Goal: Task Accomplishment & Management: Manage account settings

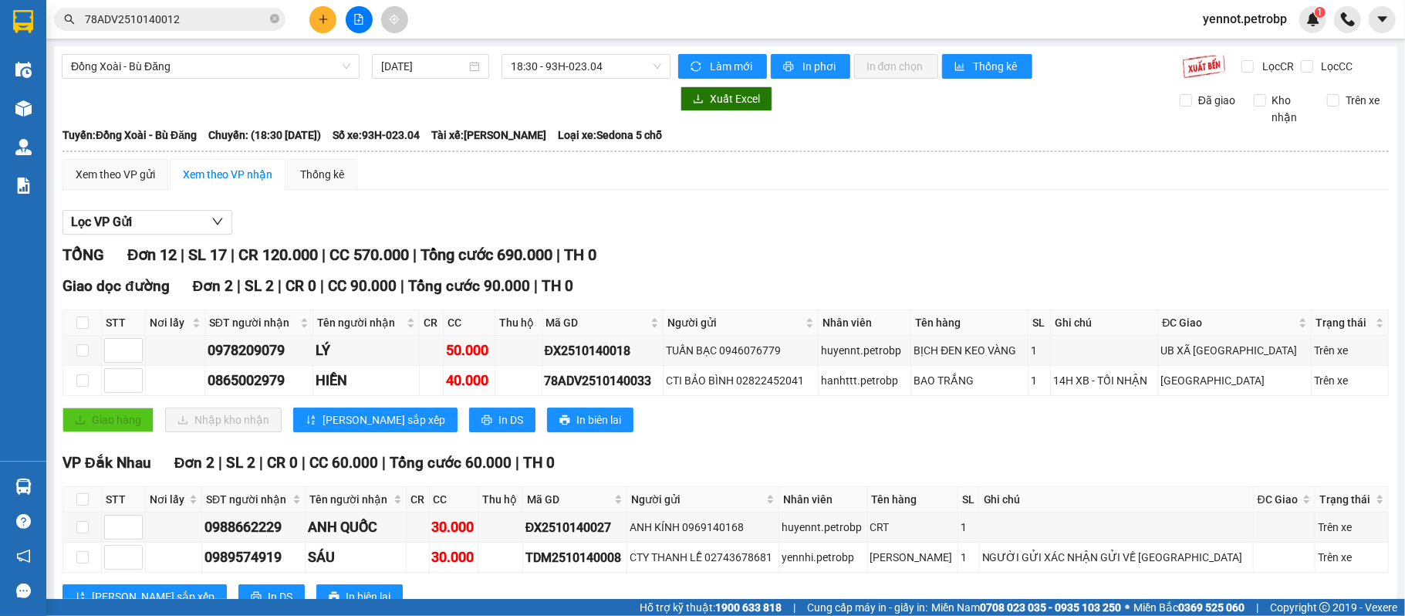
scroll to position [690, 0]
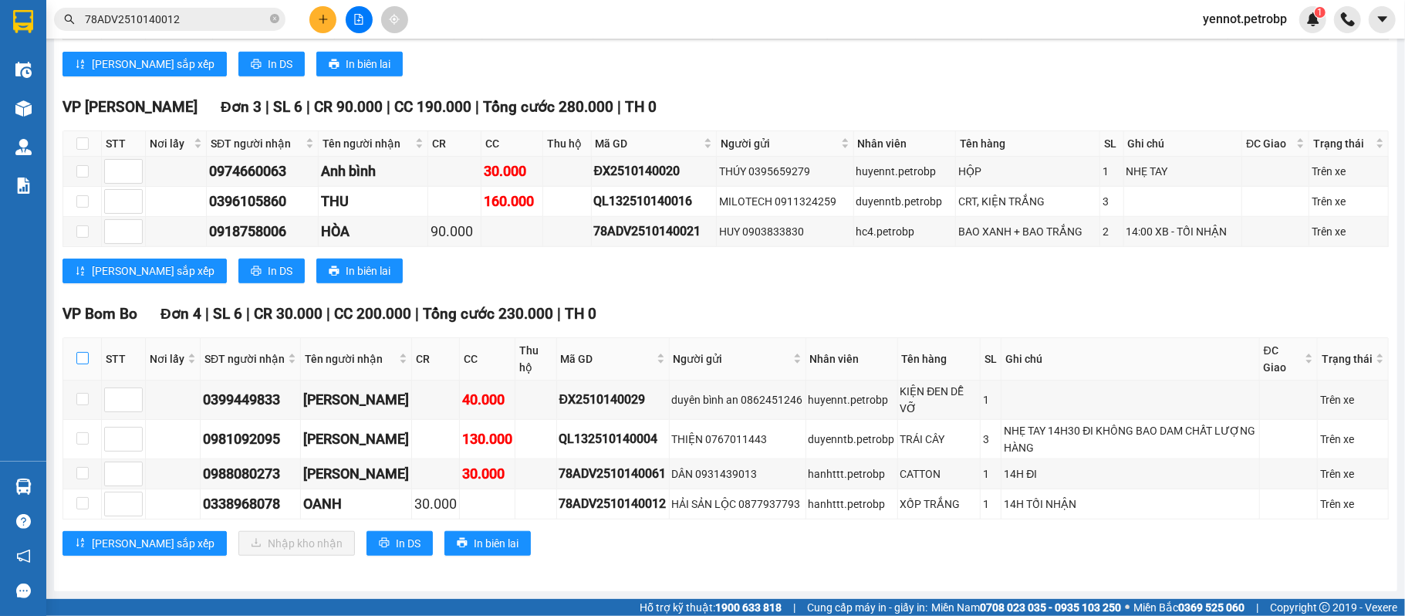
click at [85, 356] on input "checkbox" at bounding box center [82, 358] width 12 height 12
checkbox input "true"
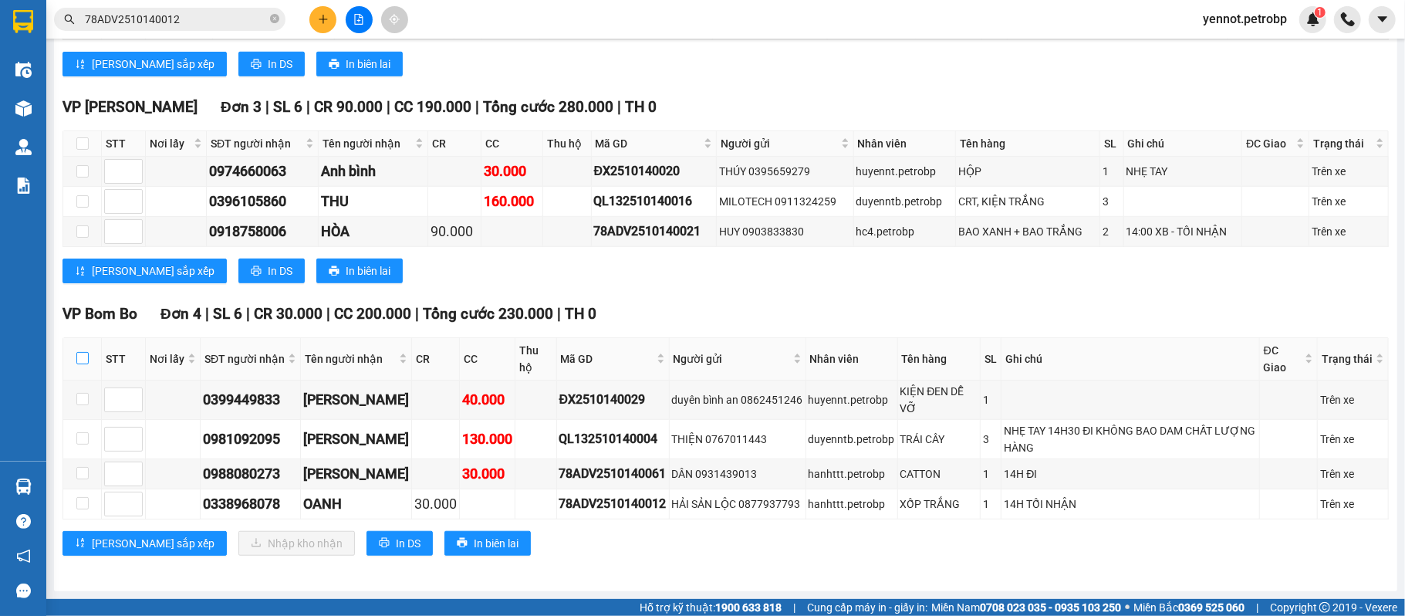
checkbox input "true"
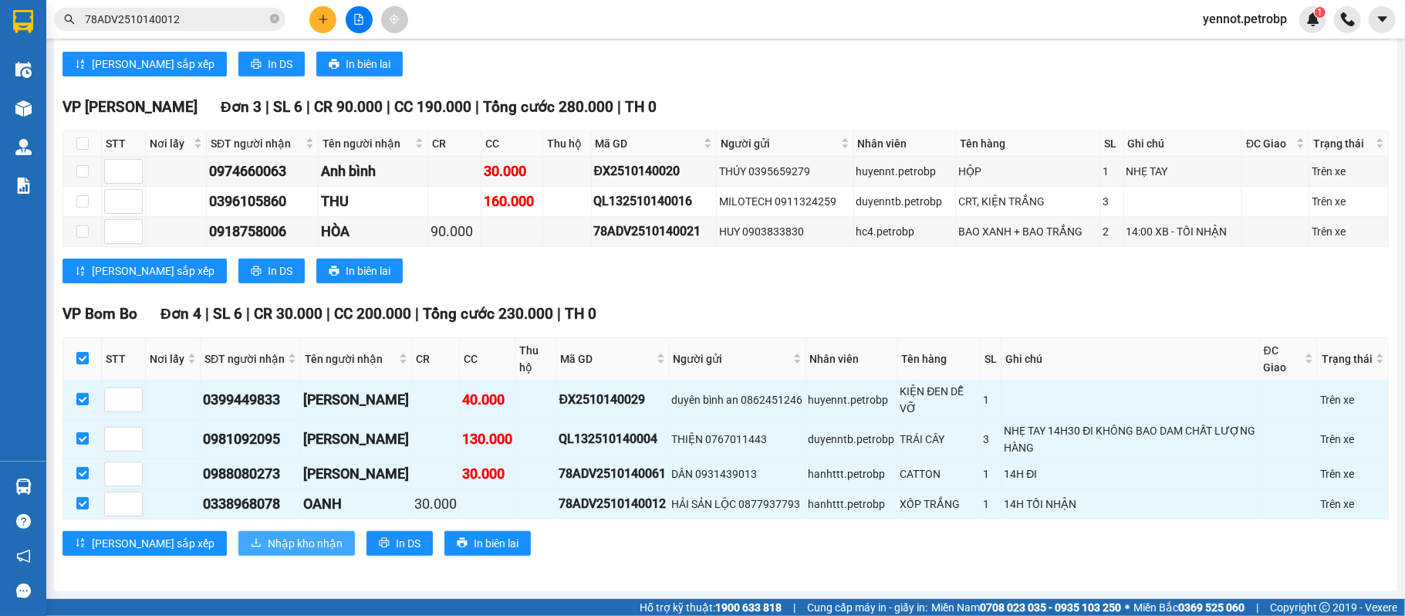
click at [268, 542] on span "Nhập kho nhận" at bounding box center [305, 543] width 75 height 17
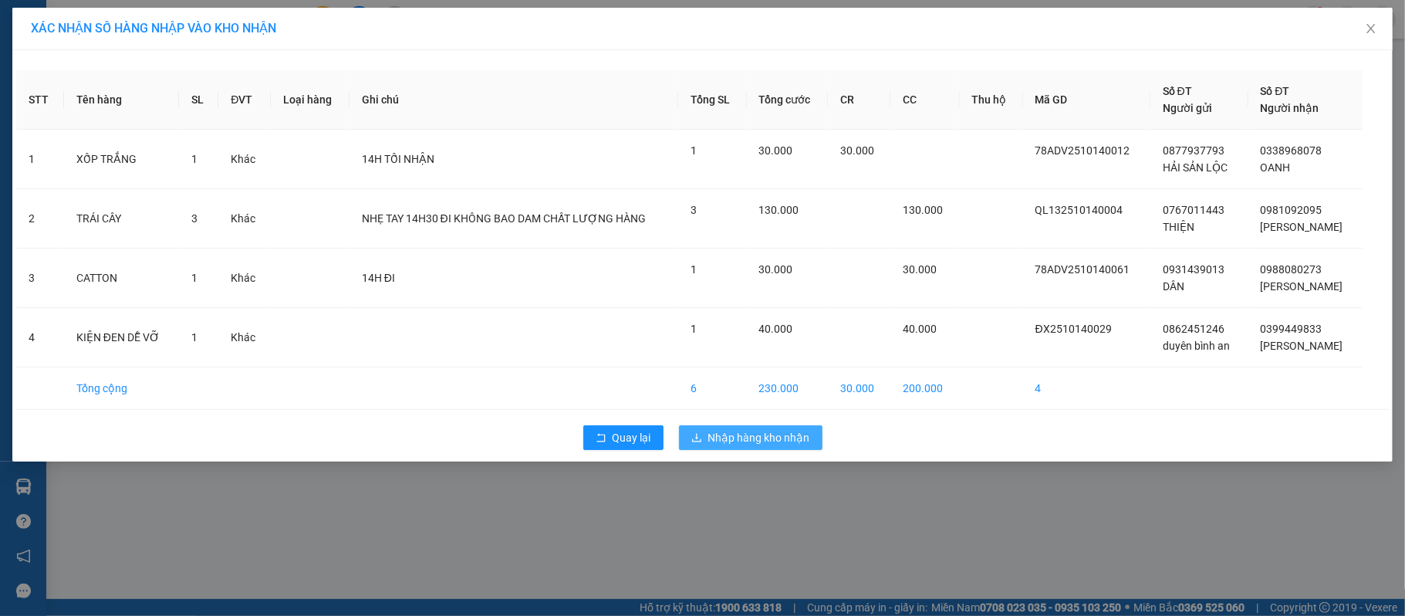
click at [742, 441] on span "Nhập hàng kho nhận" at bounding box center [759, 437] width 102 height 17
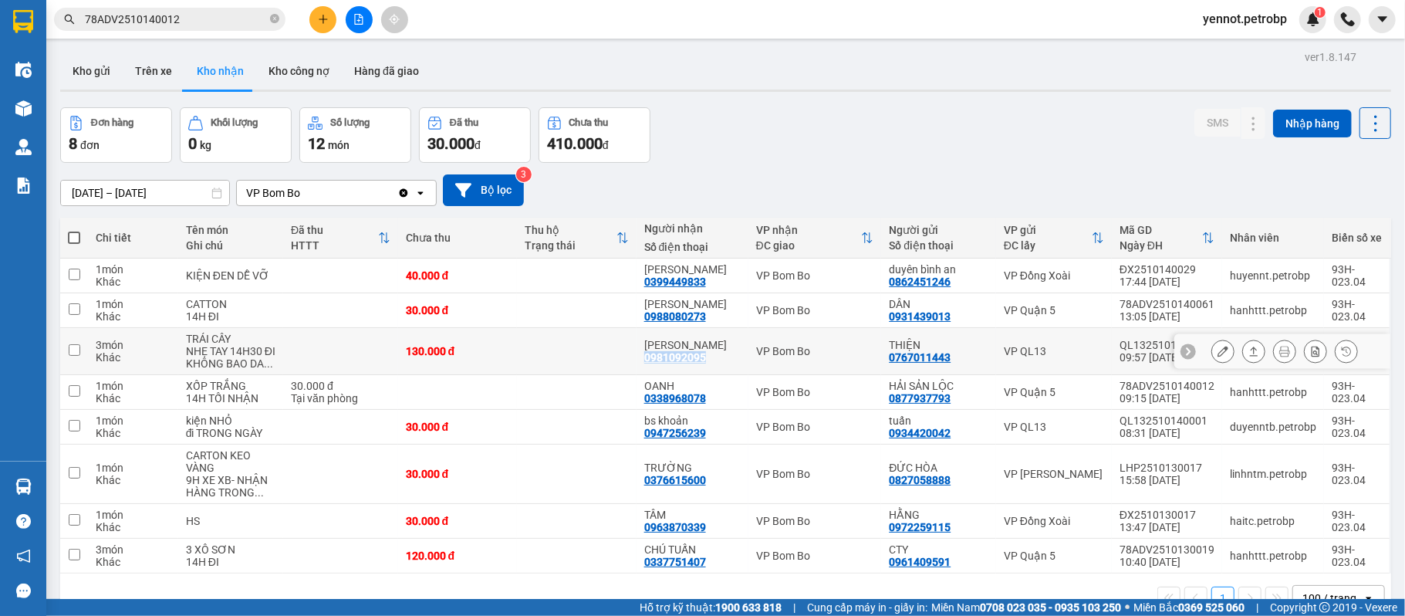
drag, startPoint x: 702, startPoint y: 356, endPoint x: 645, endPoint y: 362, distance: 57.4
click at [645, 362] on div "HOÀNG ANH 0981092095" at bounding box center [692, 351] width 96 height 25
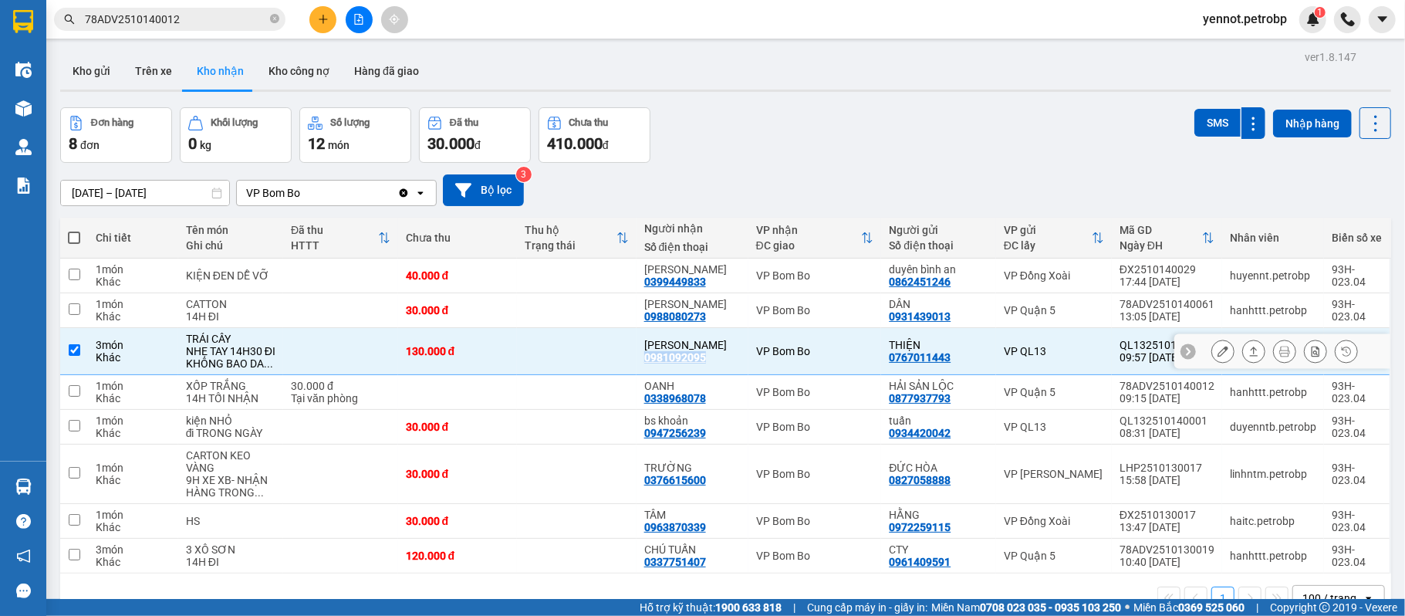
copy div "0981092095"
click at [73, 353] on input "checkbox" at bounding box center [75, 350] width 12 height 12
checkbox input "false"
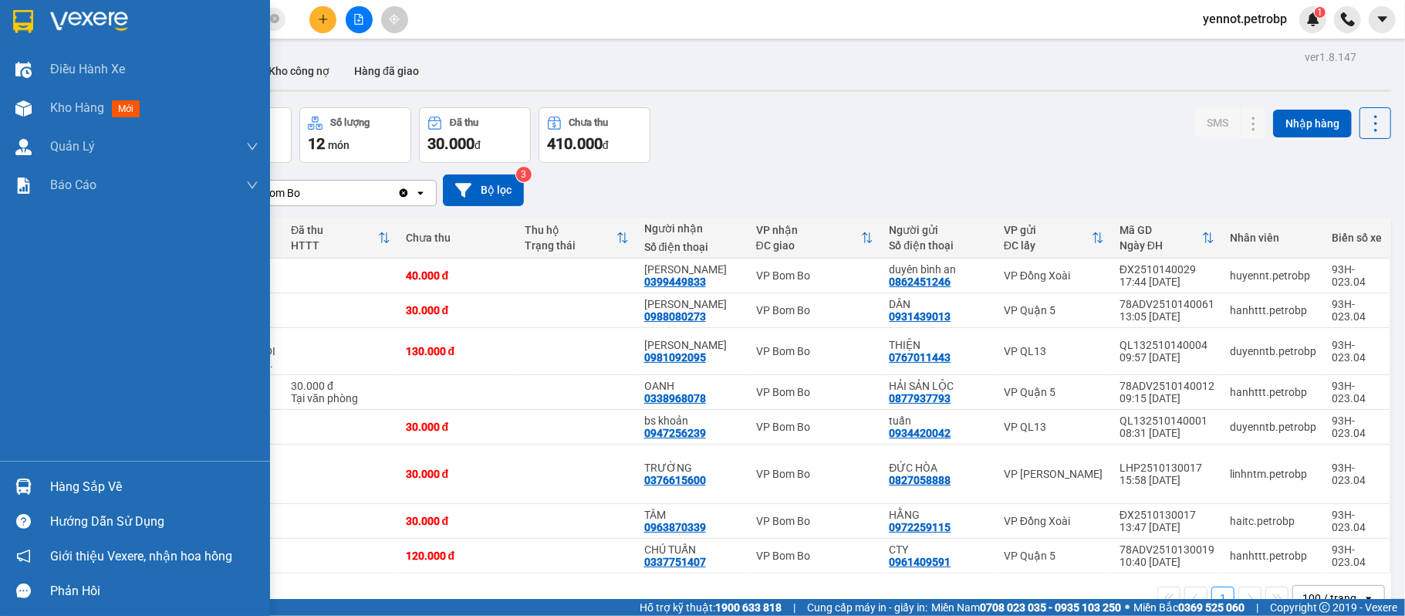
click at [20, 471] on div "Hàng sắp về" at bounding box center [135, 486] width 270 height 35
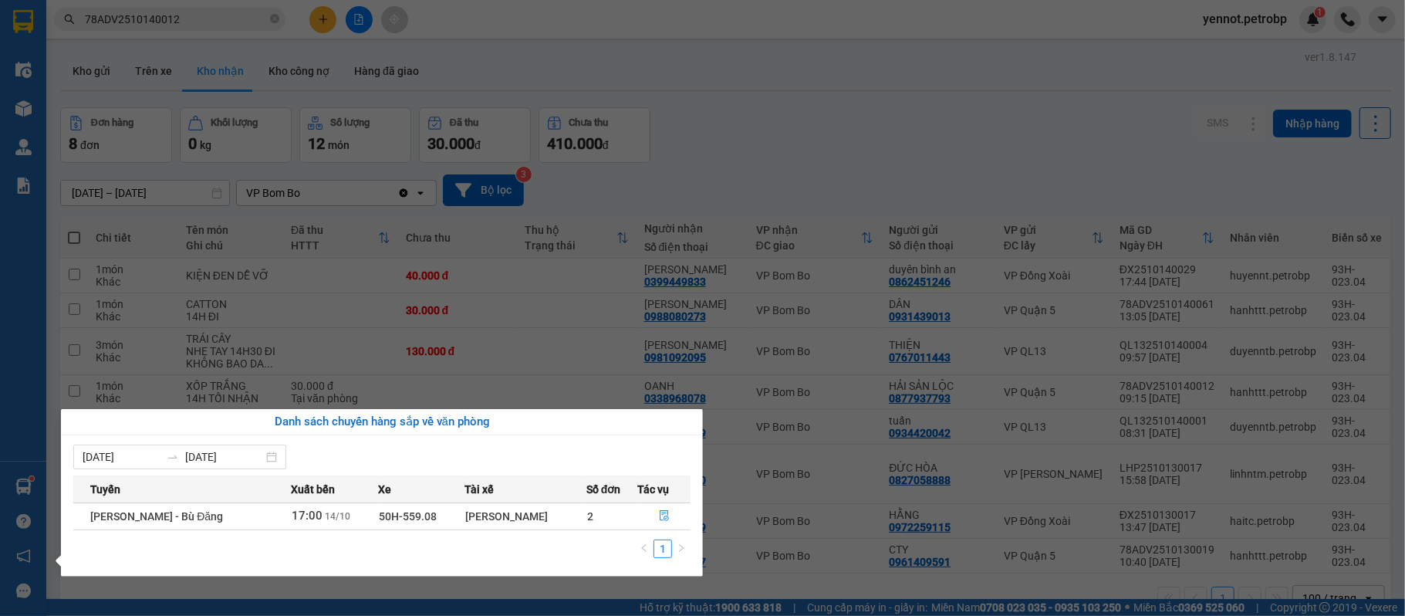
click at [823, 146] on section "Kết quả tìm kiếm ( 1 ) Bộ lọc Mã ĐH Trạng thái Món hàng Tổng cước Chưa cước Ngư…" at bounding box center [702, 308] width 1405 height 616
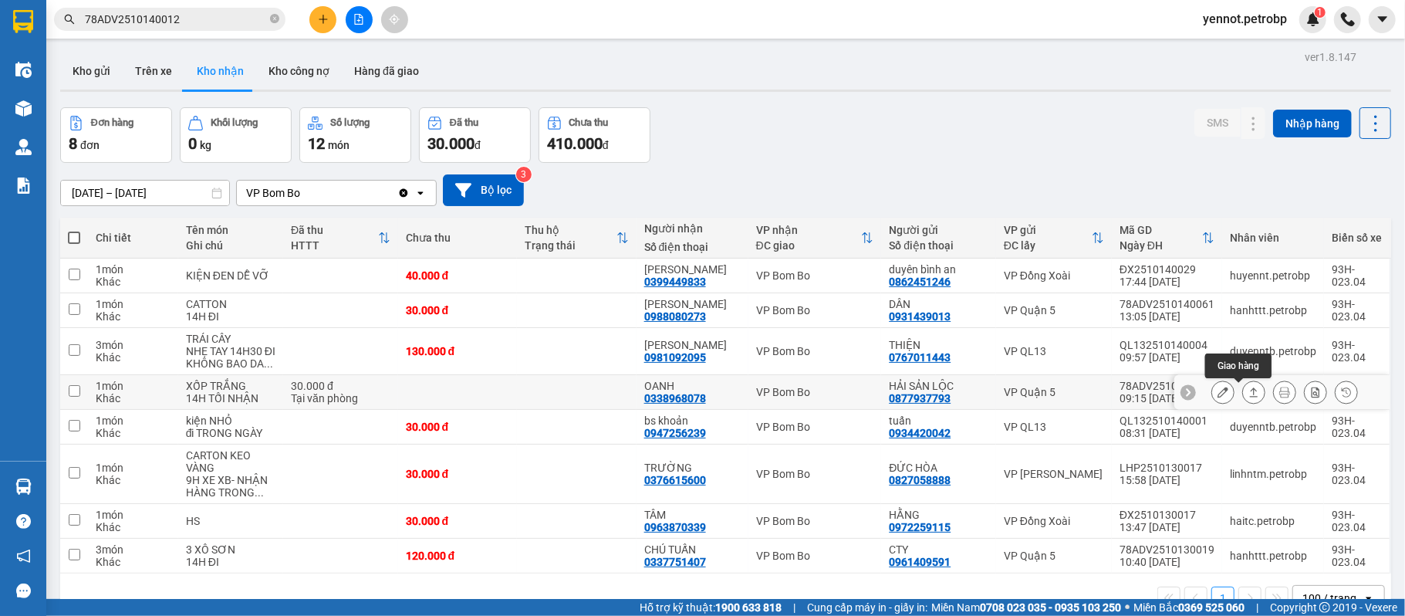
click at [1248, 397] on icon at bounding box center [1253, 392] width 11 height 11
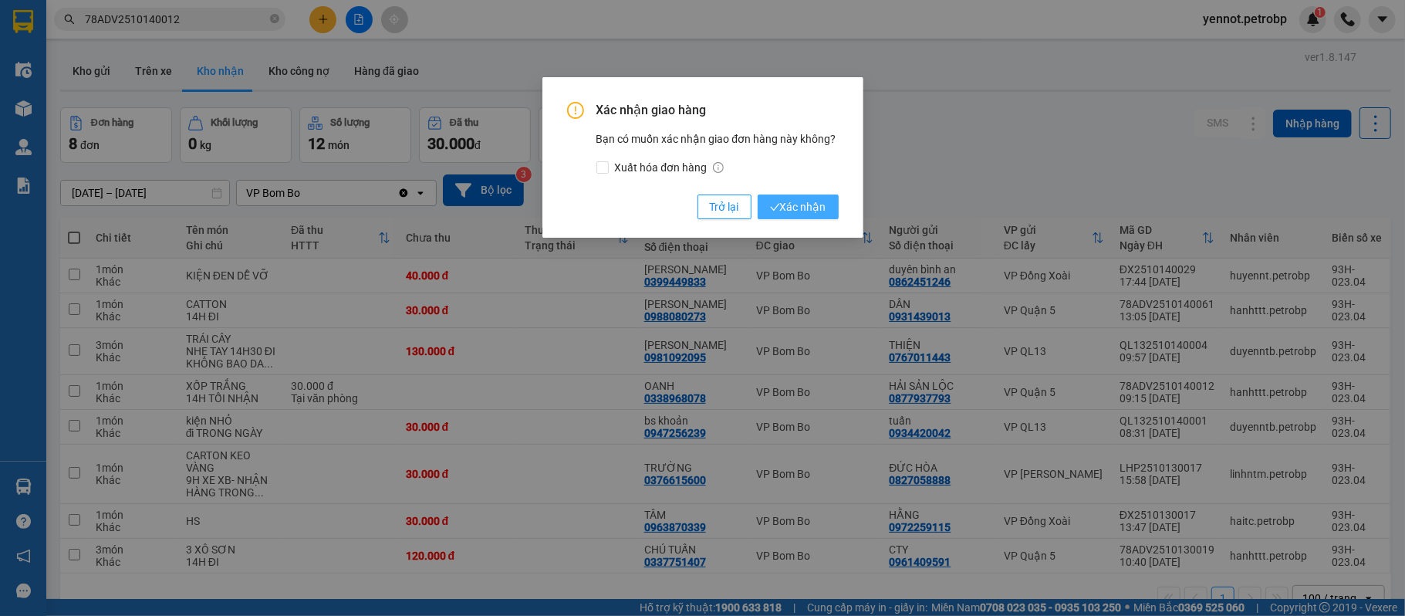
click at [803, 211] on span "Xác nhận" at bounding box center [798, 206] width 56 height 17
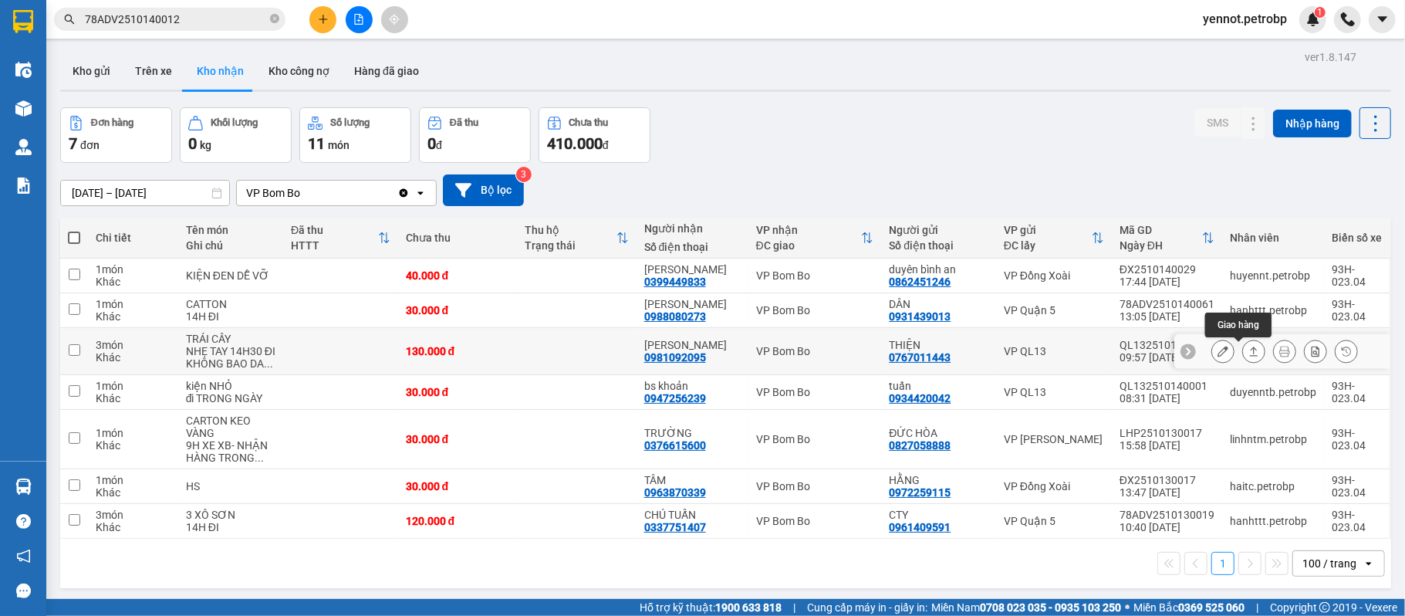
click at [1245, 353] on button at bounding box center [1254, 351] width 22 height 27
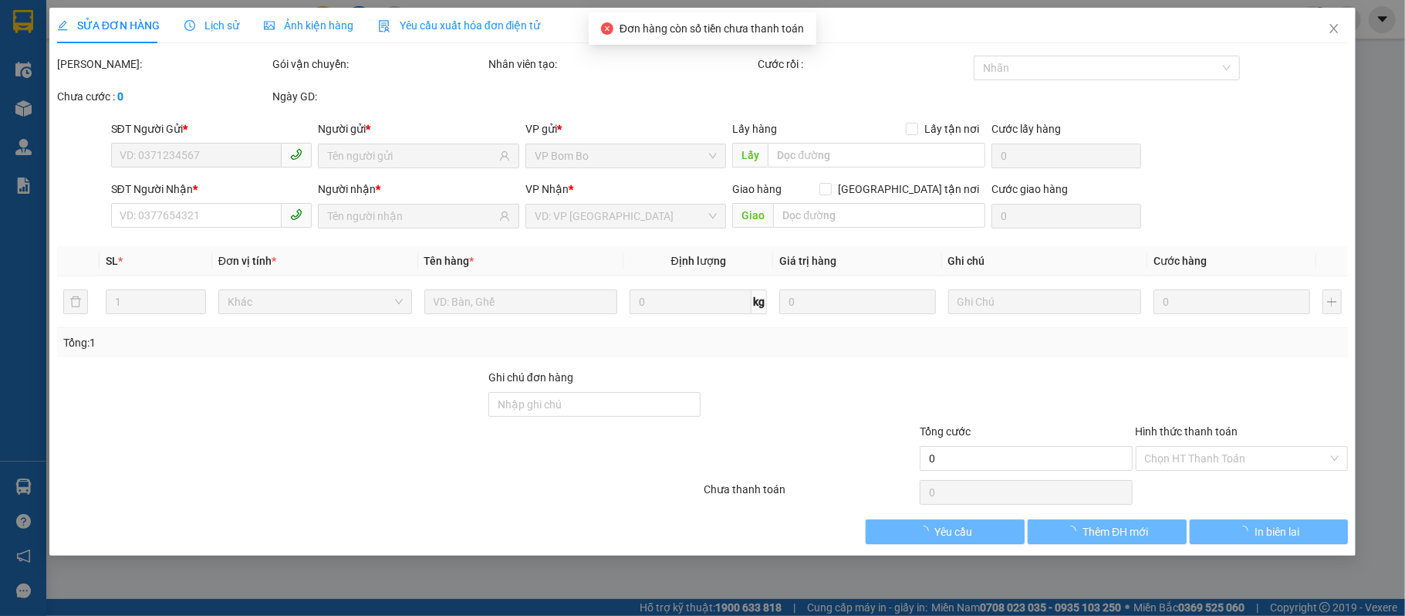
type input "0767011443"
type input "THIỆN"
type input "0981092095"
type input "[PERSON_NAME]"
type input "130.000"
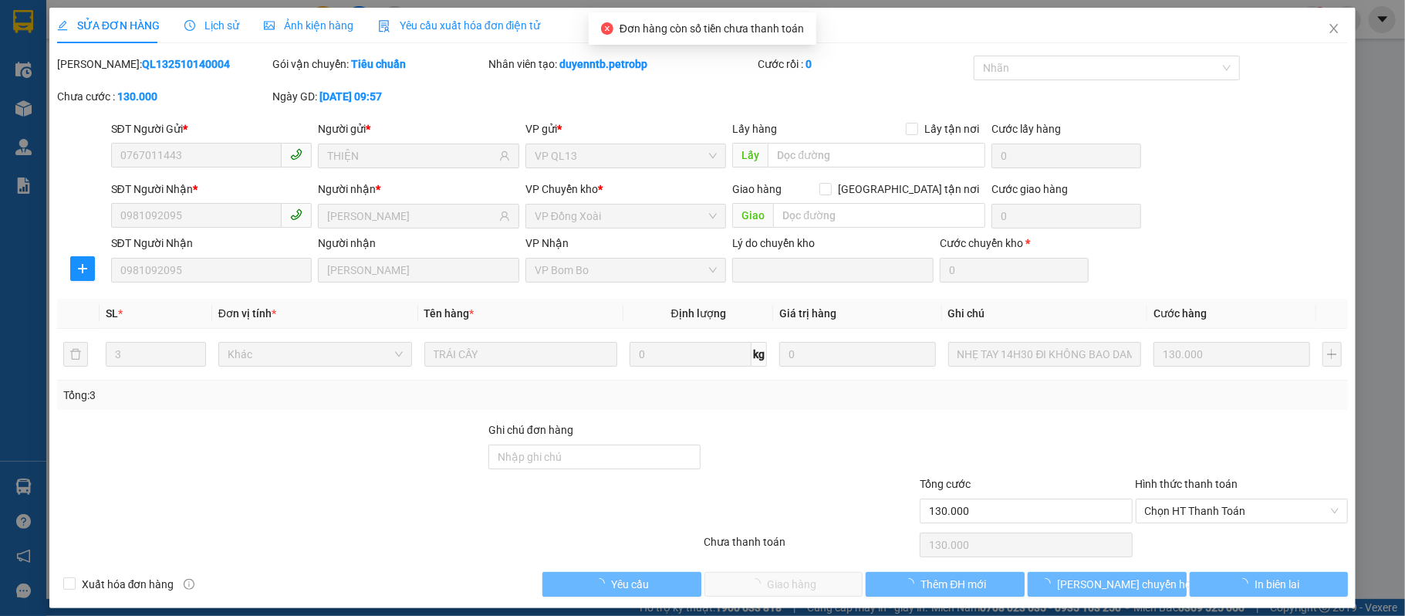
click at [1257, 461] on div at bounding box center [1242, 448] width 216 height 54
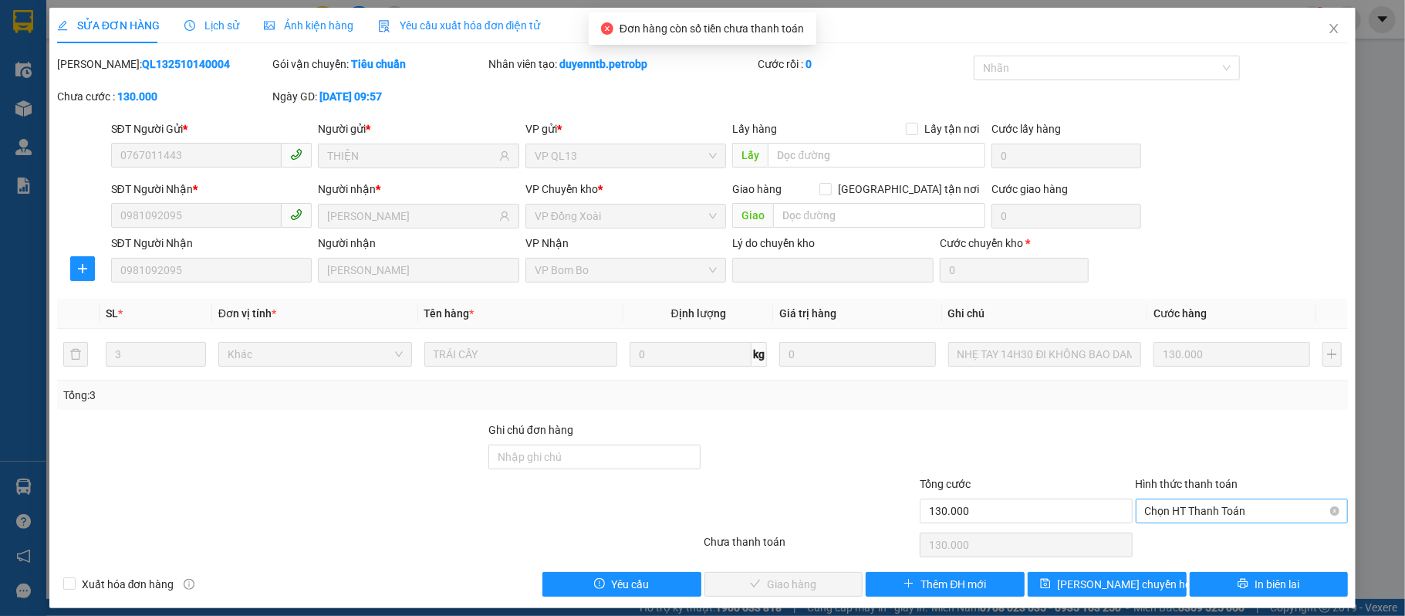
click at [1235, 507] on span "Chọn HT Thanh Toán" at bounding box center [1242, 510] width 194 height 23
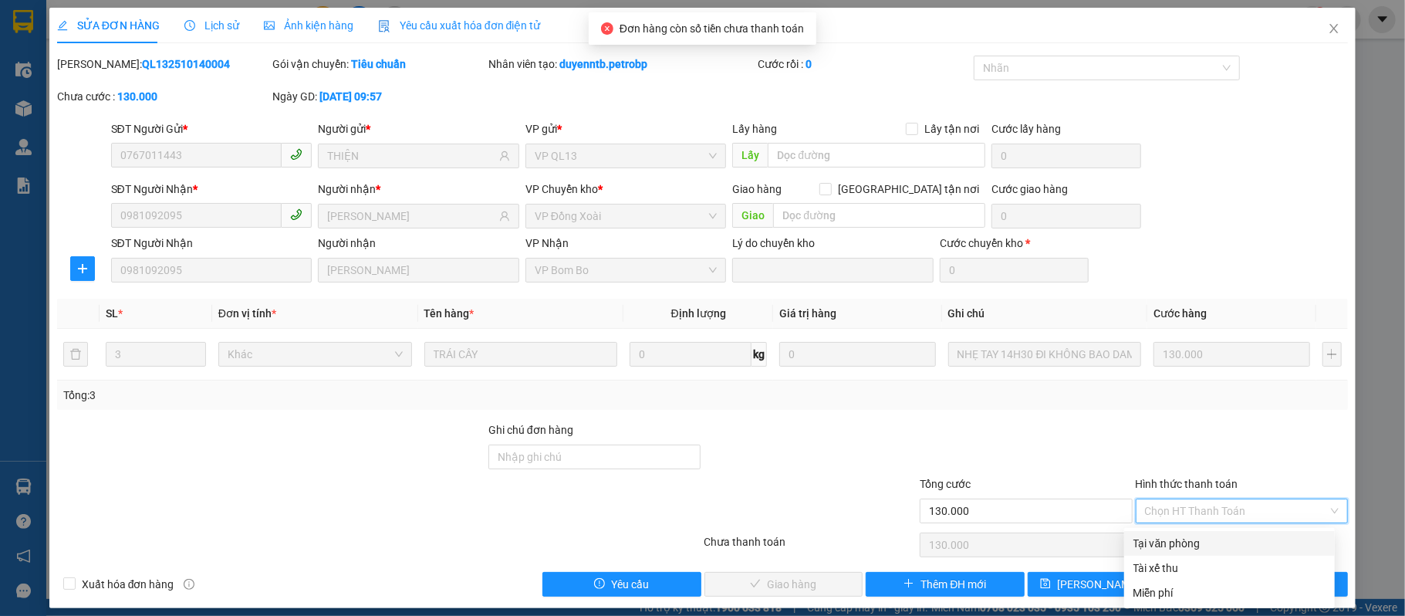
click at [1233, 542] on div "Tại văn phòng" at bounding box center [1230, 543] width 192 height 17
type input "0"
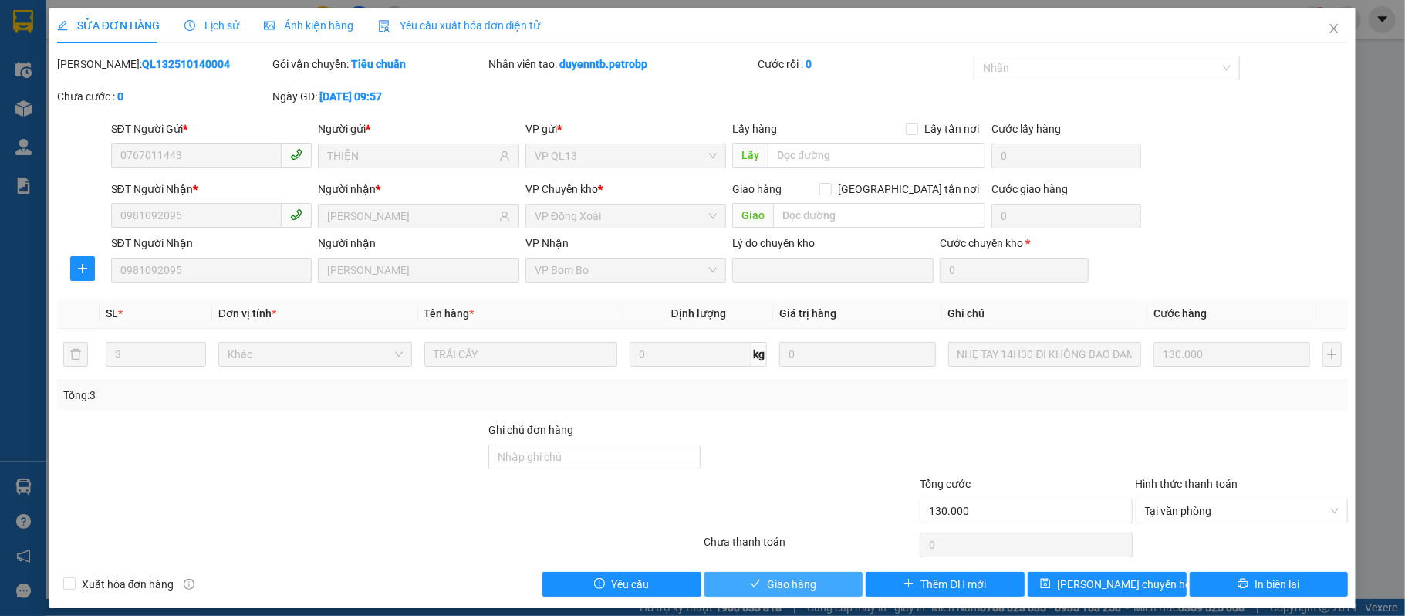
click at [804, 584] on span "Giao hàng" at bounding box center [791, 584] width 49 height 17
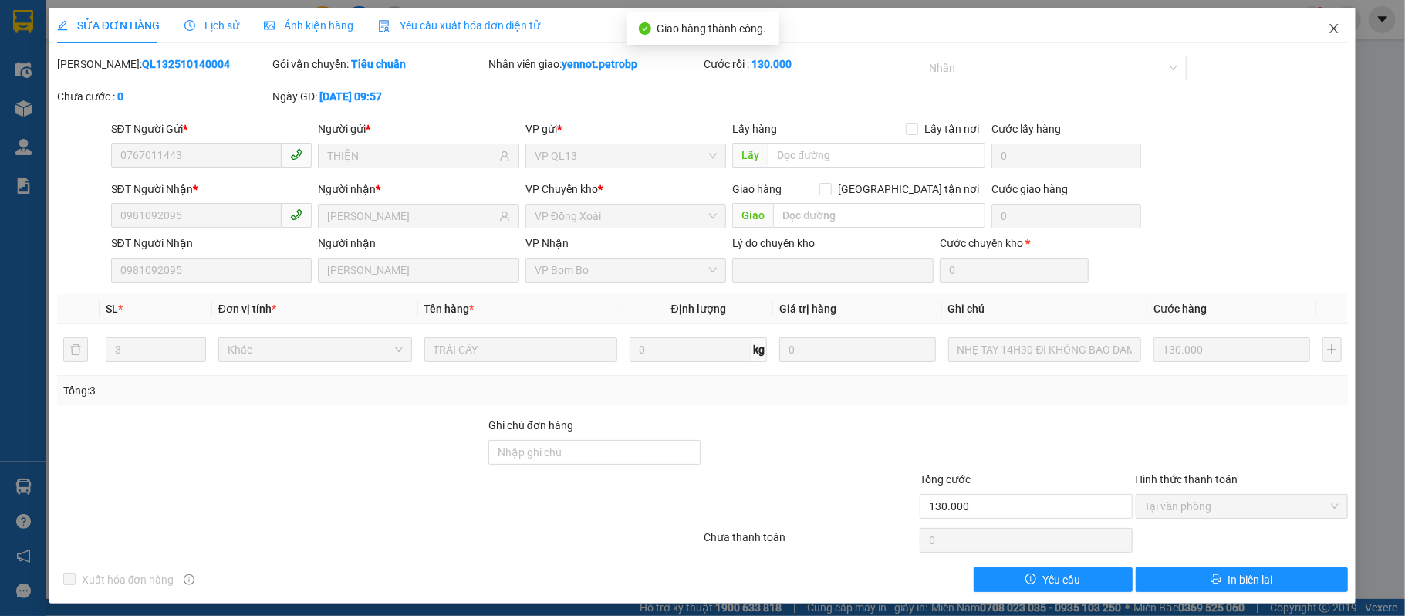
click at [1328, 32] on icon "close" at bounding box center [1334, 28] width 12 height 12
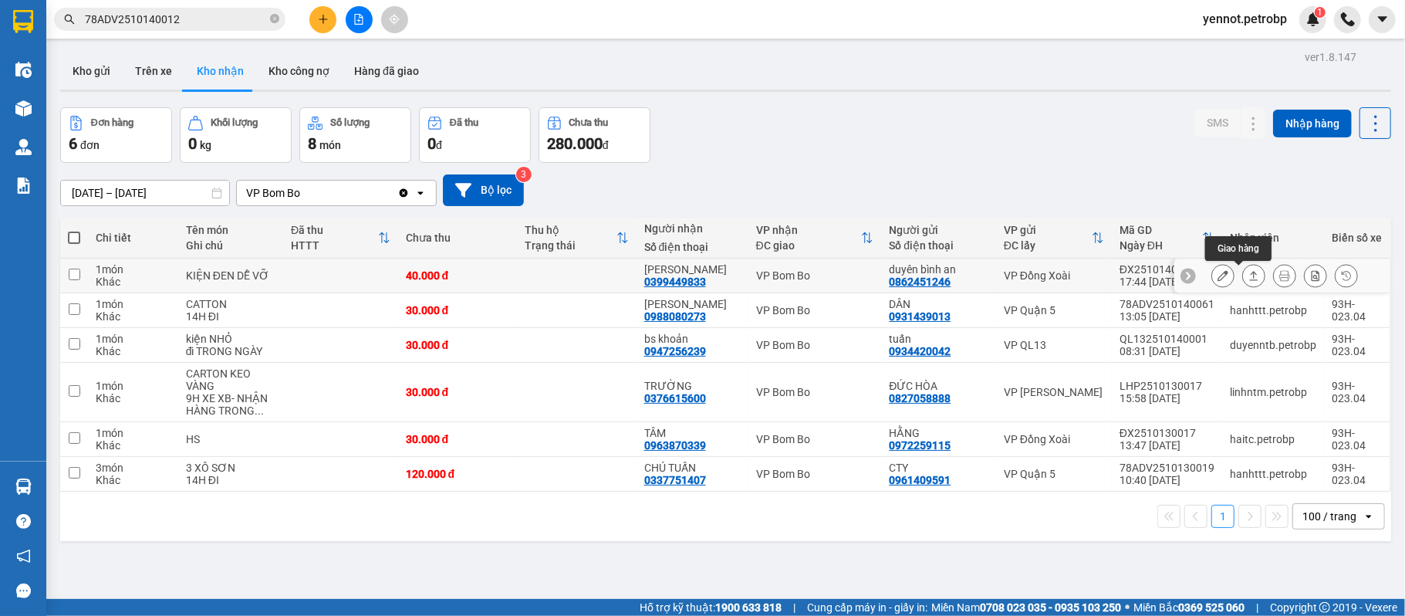
click at [1248, 278] on icon at bounding box center [1253, 275] width 11 height 11
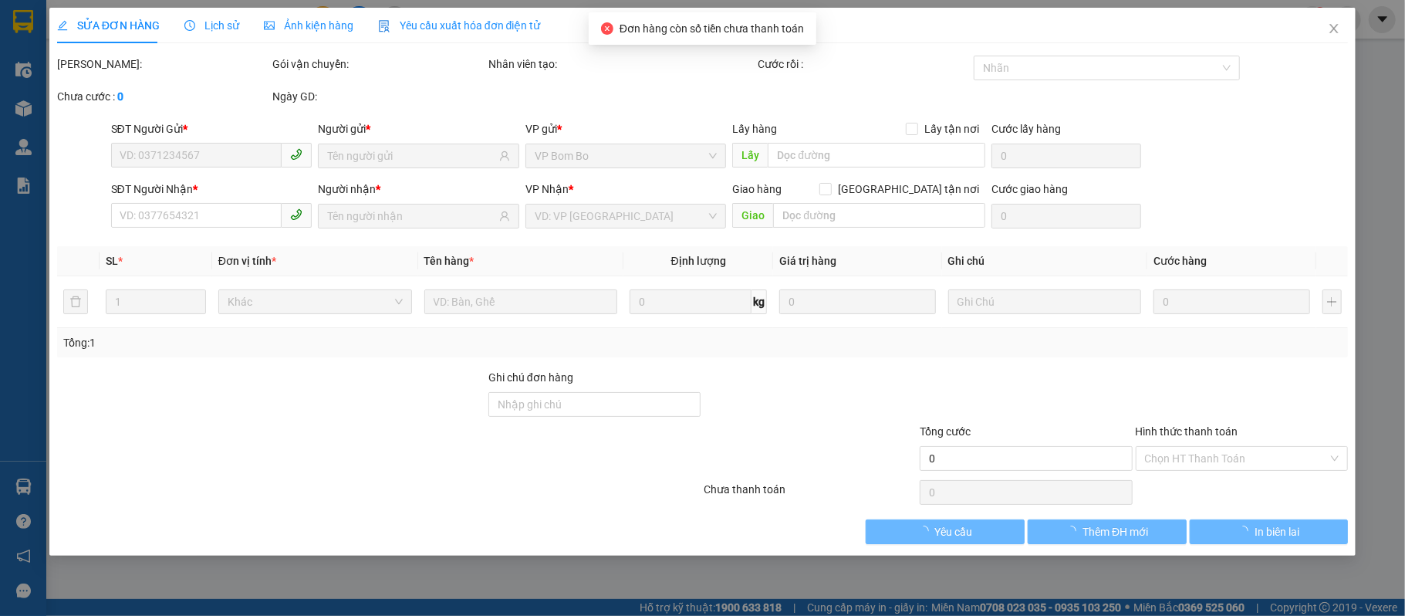
type input "0862451246"
type input "duyên bình an"
type input "0399449833"
type input "[PERSON_NAME]"
type input "40.000"
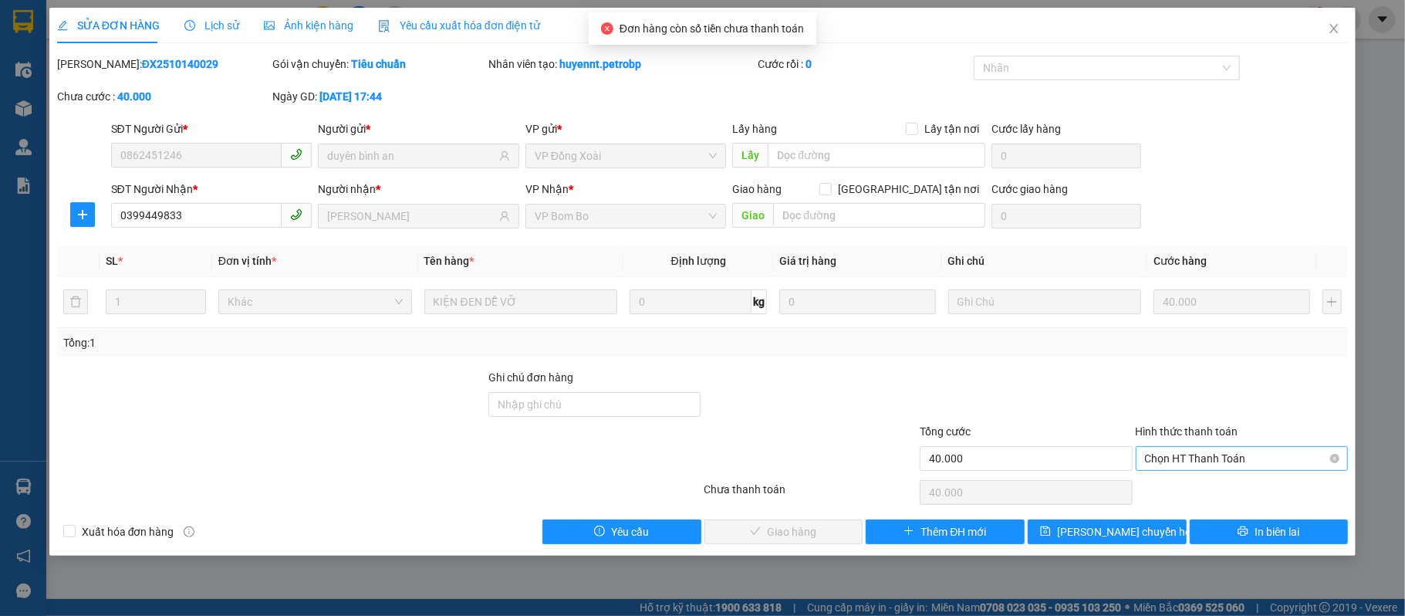
click at [1223, 455] on span "Chọn HT Thanh Toán" at bounding box center [1242, 458] width 194 height 23
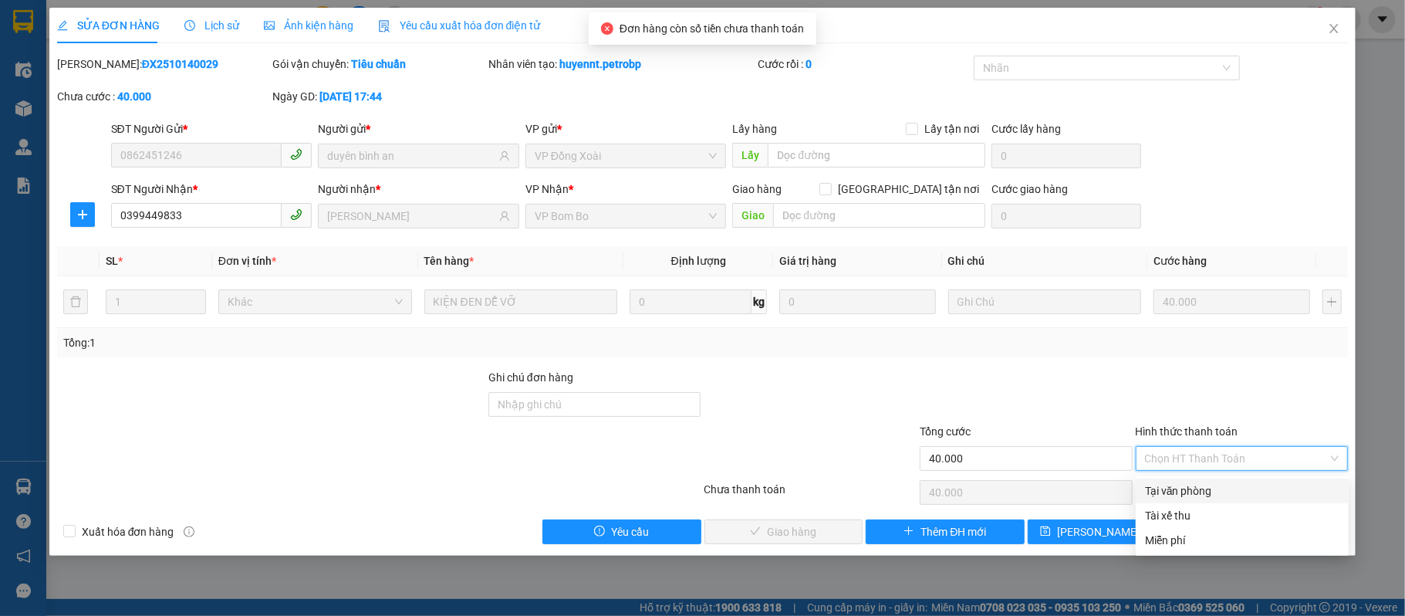
click at [1187, 492] on div "Tại văn phòng" at bounding box center [1242, 490] width 194 height 17
type input "0"
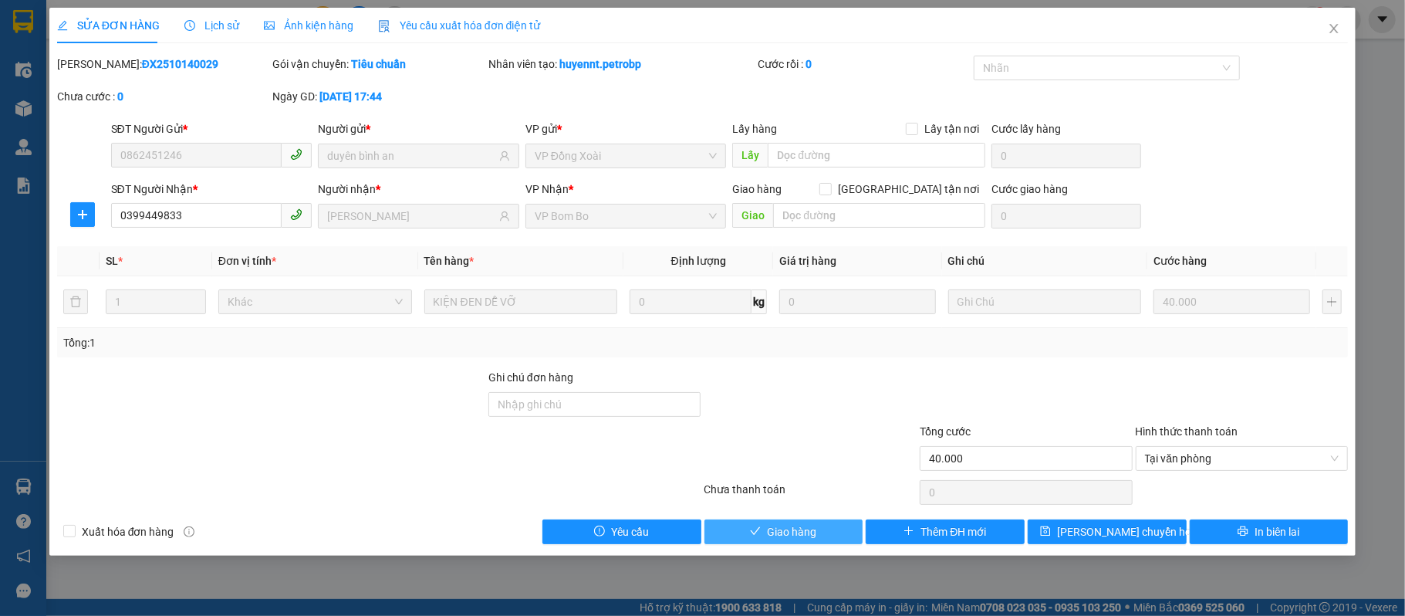
click at [795, 531] on span "Giao hàng" at bounding box center [791, 531] width 49 height 17
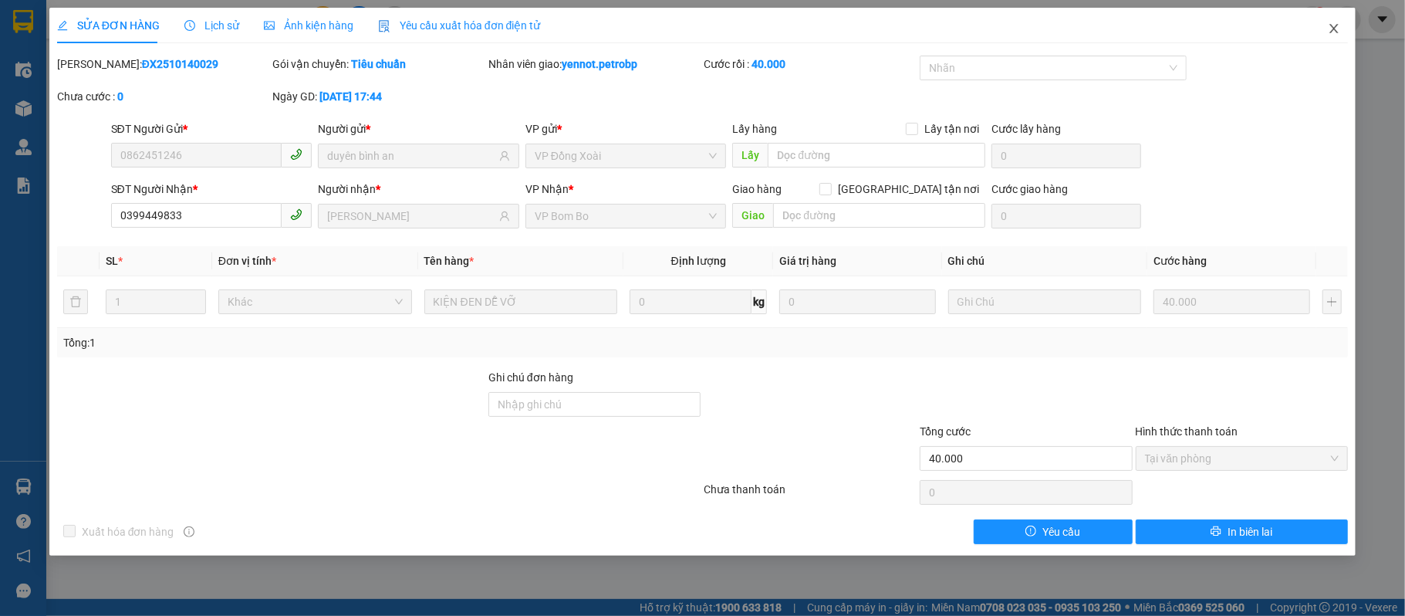
click at [1337, 25] on icon "close" at bounding box center [1334, 28] width 12 height 12
